Goal: Information Seeking & Learning: Learn about a topic

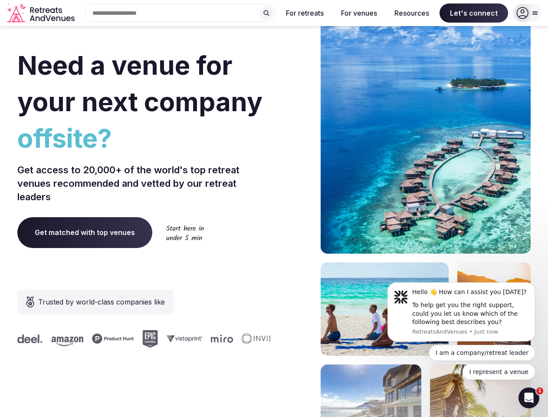
click at [274, 208] on div "Need a venue for your next company offsite? Get access to 20,000+ of the world'…" at bounding box center [273, 259] width 513 height 523
click at [181, 13] on div "Search Popular Destinations [GEOGRAPHIC_DATA], [GEOGRAPHIC_DATA] [GEOGRAPHIC_DA…" at bounding box center [176, 13] width 197 height 18
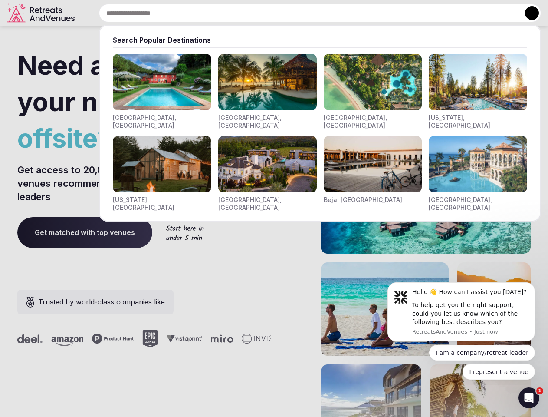
click at [266, 13] on input "text" at bounding box center [320, 13] width 442 height 18
click at [305, 13] on input "text" at bounding box center [320, 13] width 442 height 18
click at [359, 13] on input "text" at bounding box center [320, 13] width 442 height 18
click at [412, 13] on input "text" at bounding box center [320, 13] width 442 height 18
click at [474, 13] on input "text" at bounding box center [320, 13] width 442 height 18
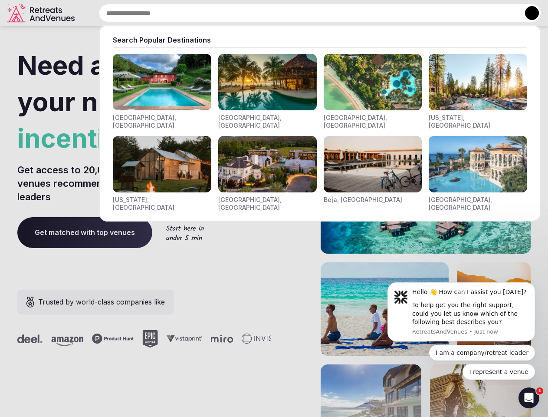
click at [527, 13] on button at bounding box center [532, 13] width 14 height 14
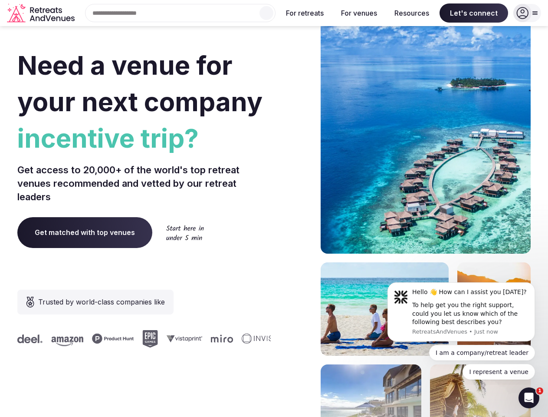
click at [461, 312] on div "To help get you the right support, could you let us know which of the following…" at bounding box center [470, 314] width 116 height 26
